Goal: Task Accomplishment & Management: Manage account settings

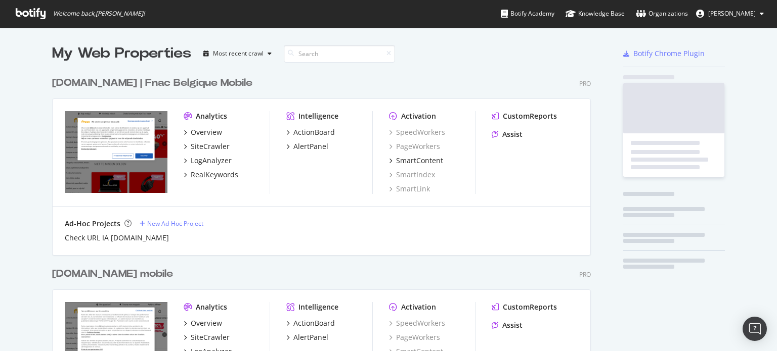
scroll to position [1007, 538]
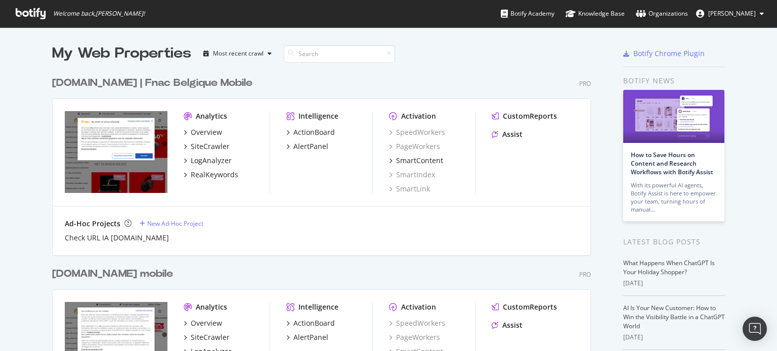
click at [99, 84] on div "[DOMAIN_NAME] | Fnac Belgique Mobile" at bounding box center [152, 83] width 200 height 15
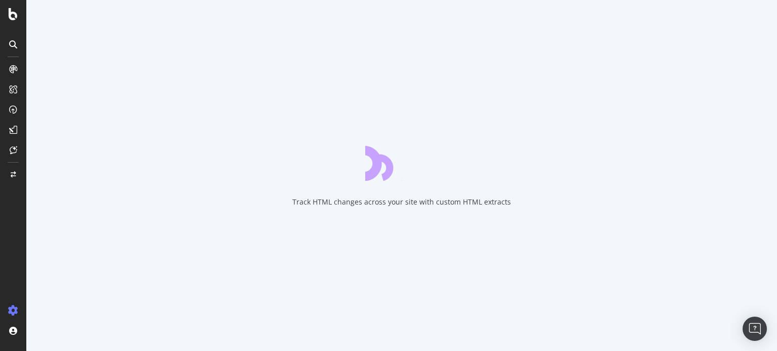
click at [16, 305] on div at bounding box center [13, 311] width 24 height 16
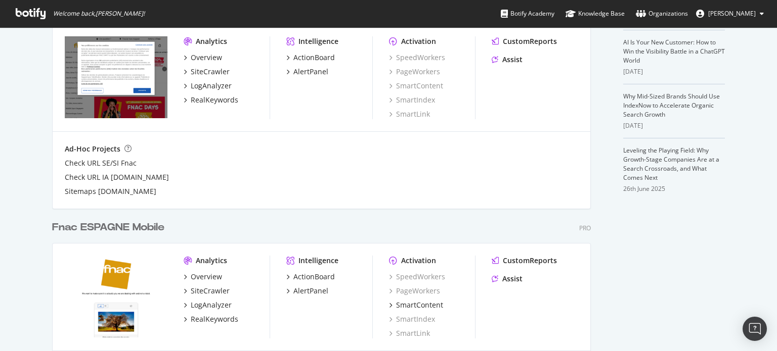
scroll to position [267, 0]
click at [124, 223] on div "Fnac ESPAGNE Mobile" at bounding box center [108, 227] width 112 height 15
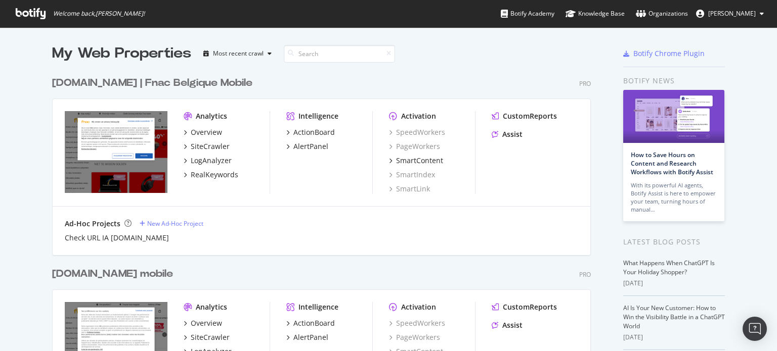
scroll to position [343, 760]
click at [141, 84] on div "[DOMAIN_NAME] | Fnac Belgique Mobile" at bounding box center [152, 83] width 200 height 15
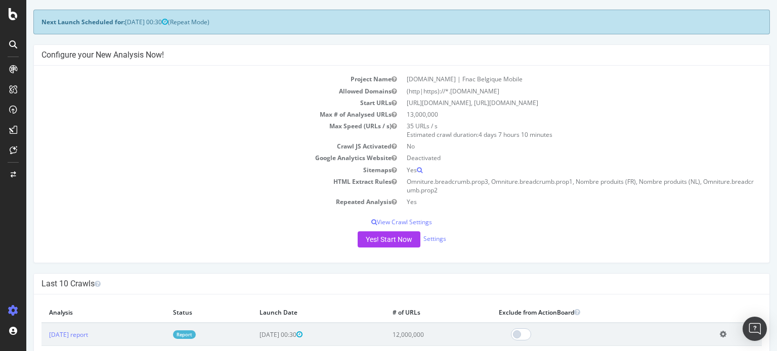
scroll to position [41, 0]
click at [438, 242] on link "Settings" at bounding box center [434, 239] width 23 height 9
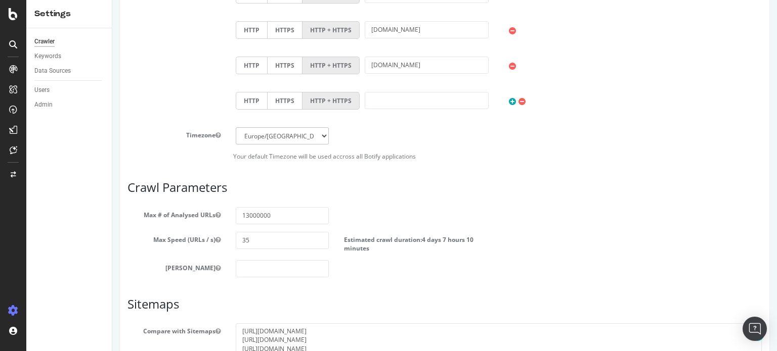
scroll to position [681, 0]
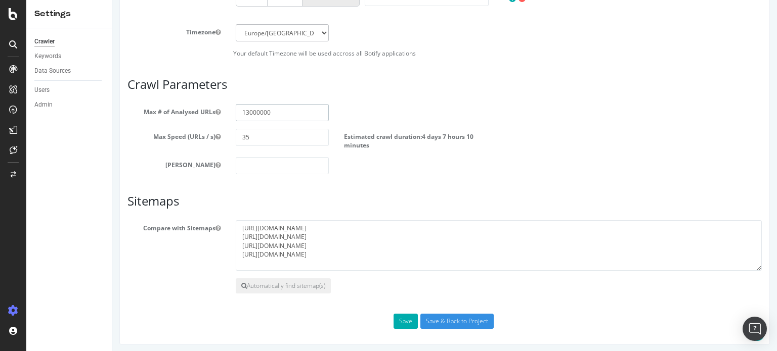
click at [272, 113] on input "13000000" at bounding box center [282, 112] width 93 height 17
